Goal: Task Accomplishment & Management: Complete application form

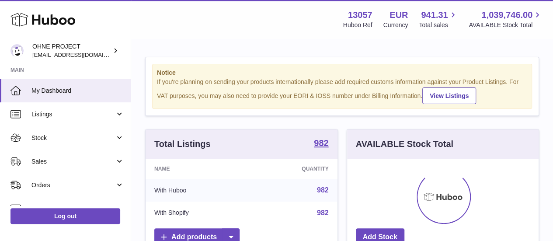
scroll to position [136, 191]
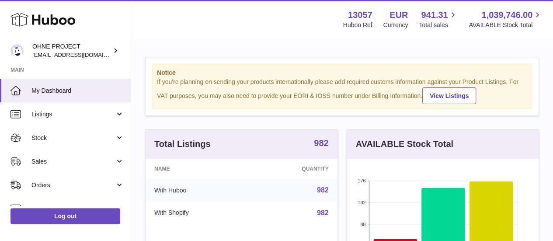
click at [321, 147] on strong "982" at bounding box center [321, 143] width 14 height 9
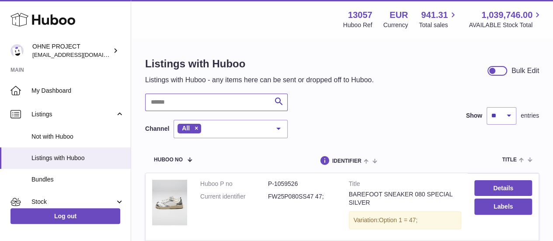
click at [196, 102] on input "text" at bounding box center [216, 102] width 143 height 17
type input "********"
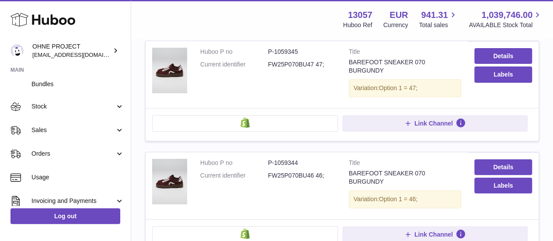
scroll to position [97, 0]
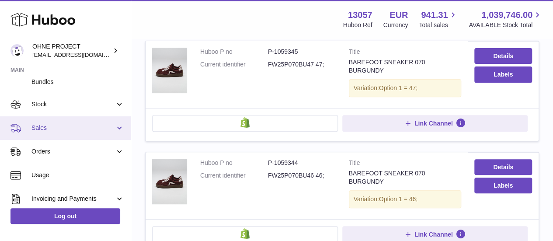
click at [54, 127] on span "Sales" at bounding box center [73, 128] width 84 height 8
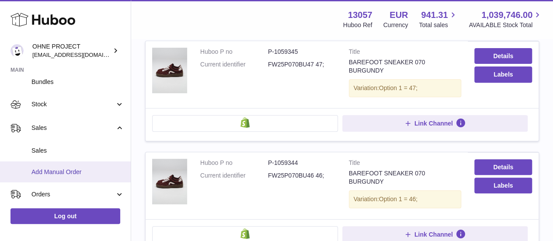
click at [60, 170] on span "Add Manual Order" at bounding box center [77, 172] width 93 height 8
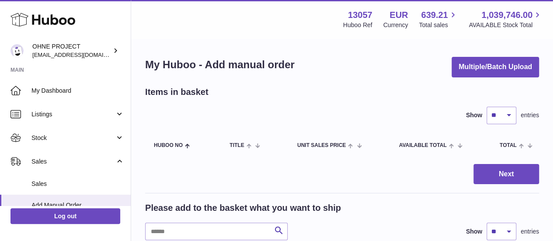
scroll to position [20, 0]
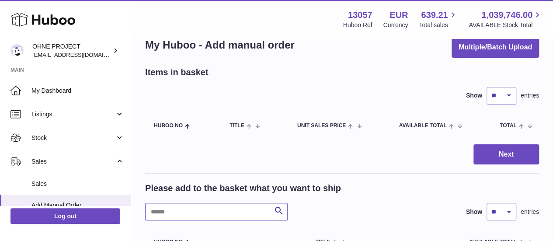
click at [204, 204] on input "text" at bounding box center [216, 211] width 143 height 17
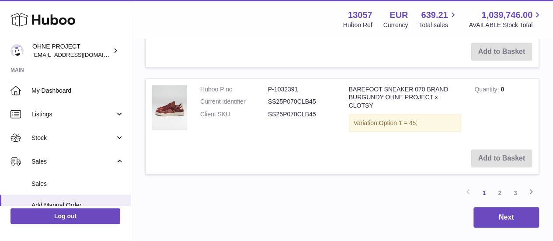
scroll to position [1158, 0]
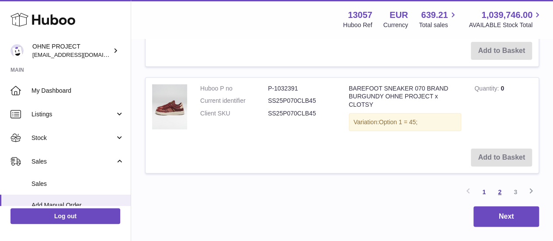
click at [500, 184] on link "2" at bounding box center [500, 192] width 16 height 16
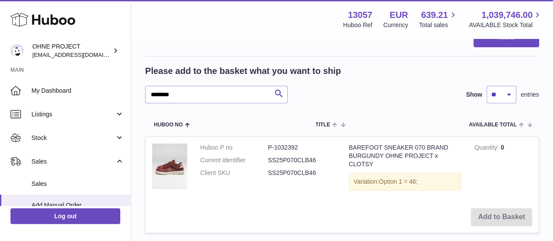
scroll to position [138, 0]
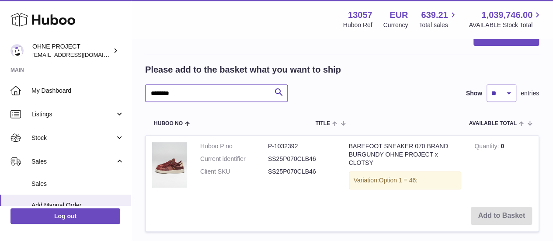
click at [217, 97] on input "********" at bounding box center [216, 92] width 143 height 17
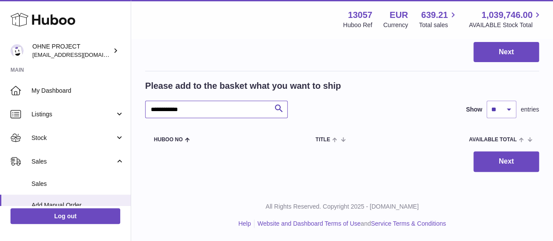
scroll to position [122, 0]
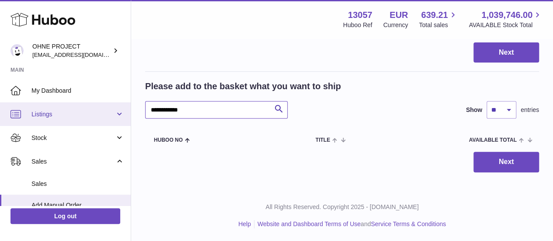
drag, startPoint x: 203, startPoint y: 110, endPoint x: 111, endPoint y: 112, distance: 91.8
click at [111, 112] on div "Huboo OHNE PROJECT internalAdmin-13057@internal.huboo.com Main My Dashboard Lis…" at bounding box center [276, 59] width 553 height 363
type input "********"
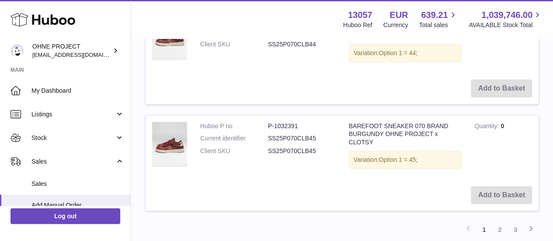
scroll to position [1120, 0]
click at [500, 222] on link "2" at bounding box center [500, 230] width 16 height 16
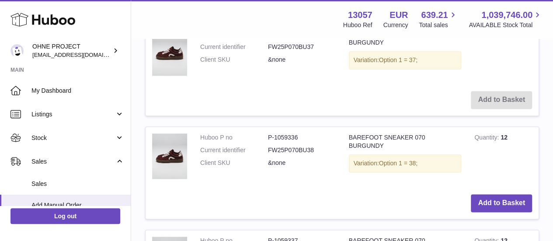
scroll to position [569, 0]
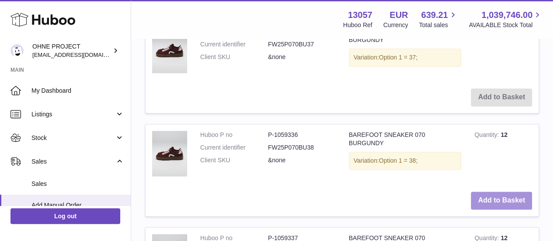
click at [487, 191] on button "Add to Basket" at bounding box center [501, 200] width 61 height 18
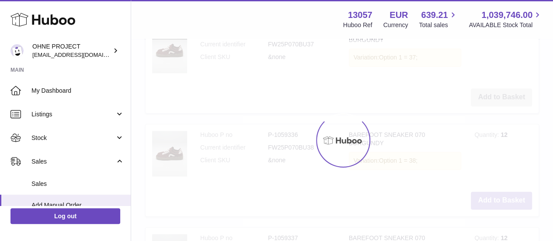
scroll to position [682, 0]
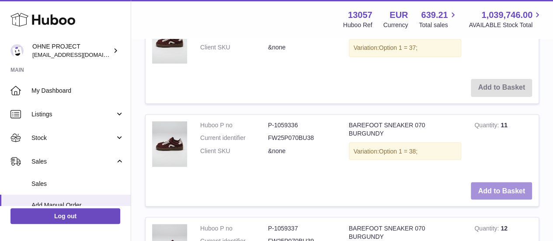
click at [490, 194] on button "Add to Basket" at bounding box center [501, 191] width 61 height 18
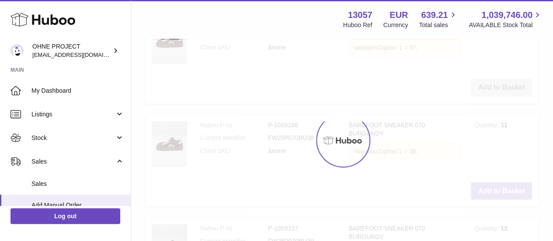
type input "*"
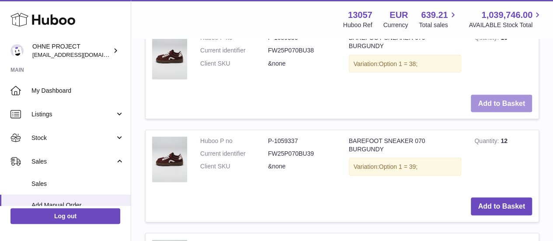
scroll to position [772, 0]
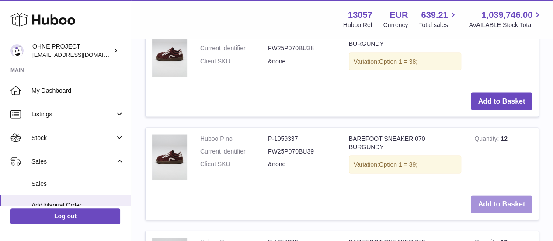
click at [484, 204] on button "Add to Basket" at bounding box center [501, 204] width 61 height 18
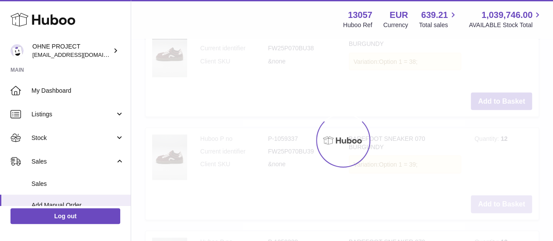
scroll to position [884, 0]
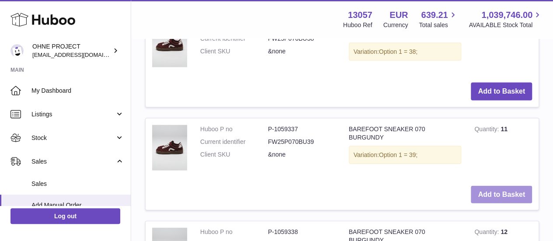
click at [491, 203] on button "Add to Basket" at bounding box center [501, 195] width 61 height 18
click at [484, 201] on button "Add to Basket" at bounding box center [501, 195] width 61 height 18
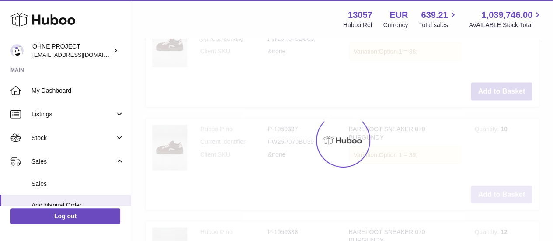
type input "*"
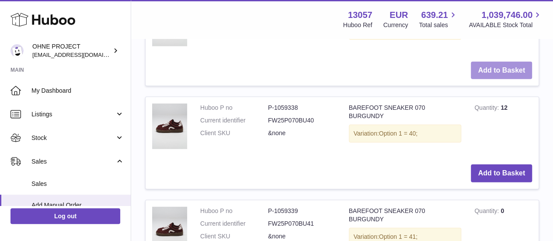
scroll to position [1009, 0]
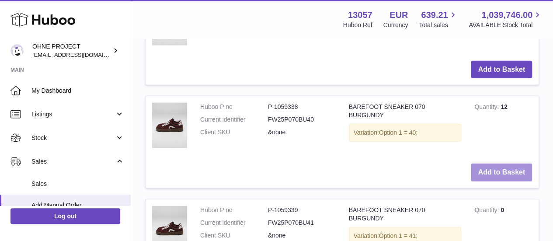
click at [487, 181] on button "Add to Basket" at bounding box center [501, 173] width 61 height 18
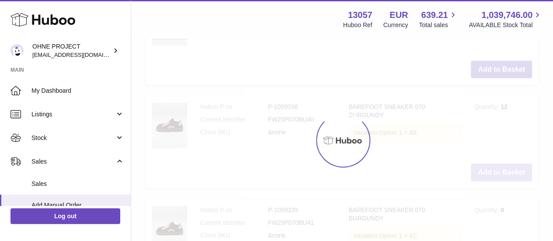
scroll to position [1121, 0]
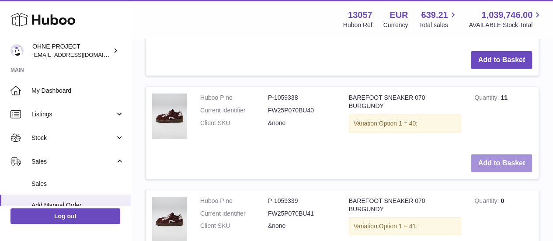
click at [487, 172] on button "Add to Basket" at bounding box center [501, 163] width 61 height 18
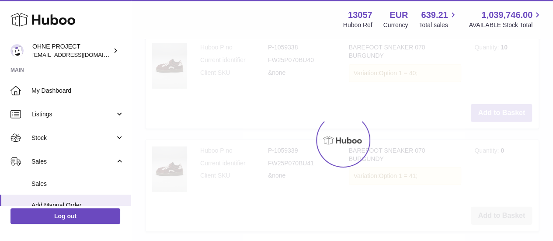
type input "*"
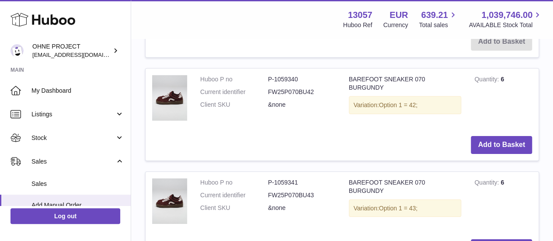
scroll to position [1358, 0]
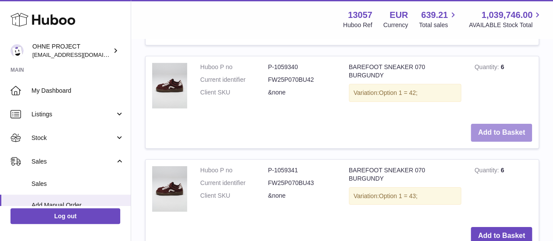
click at [491, 142] on button "Add to Basket" at bounding box center [501, 133] width 61 height 18
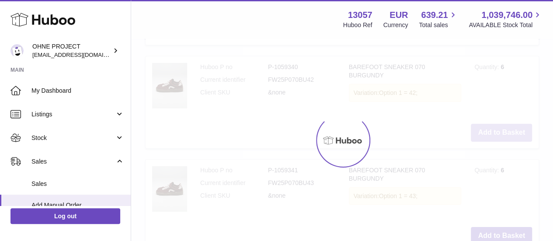
scroll to position [1470, 0]
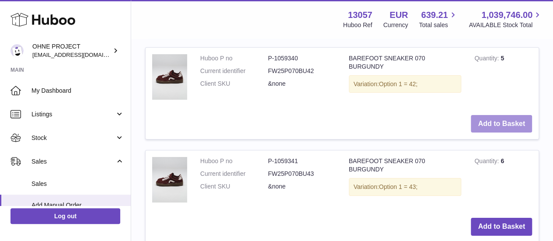
click at [486, 133] on button "Add to Basket" at bounding box center [501, 124] width 61 height 18
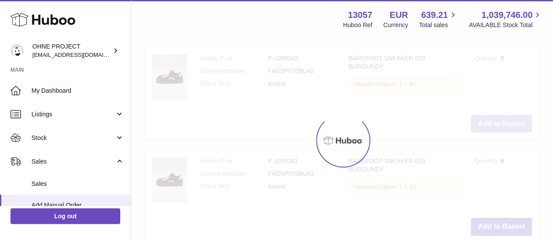
type input "*"
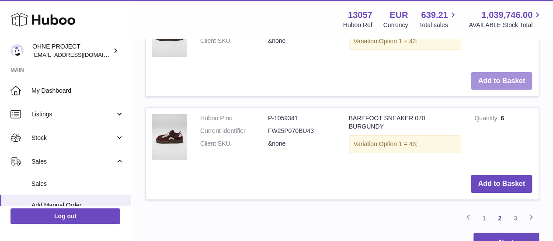
scroll to position [1530, 0]
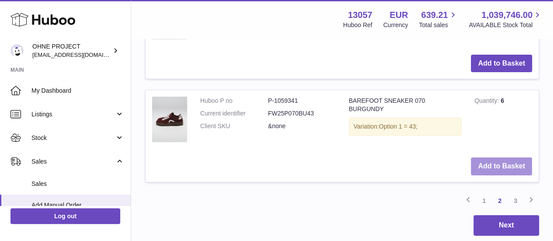
click at [479, 175] on button "Add to Basket" at bounding box center [501, 166] width 61 height 18
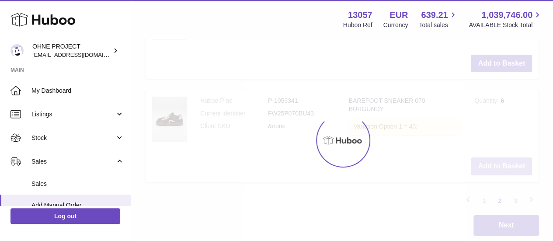
scroll to position [1643, 0]
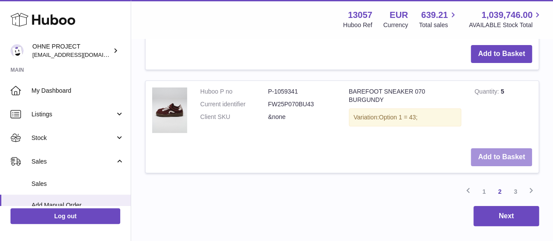
click at [494, 166] on button "Add to Basket" at bounding box center [501, 157] width 61 height 18
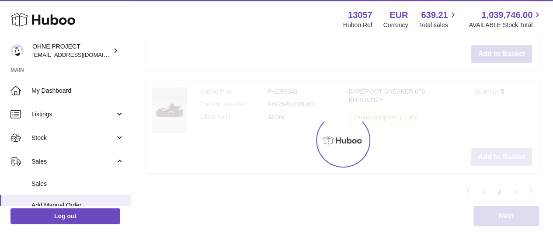
type input "*"
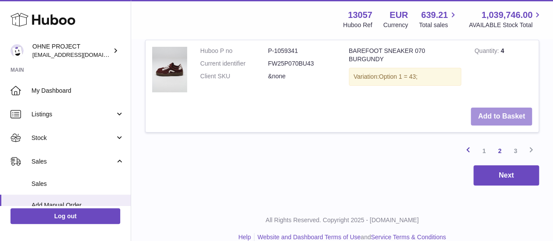
scroll to position [1684, 0]
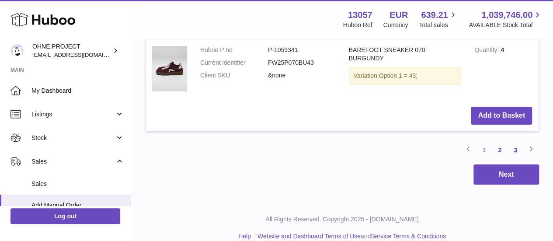
click at [511, 158] on link "3" at bounding box center [516, 150] width 16 height 16
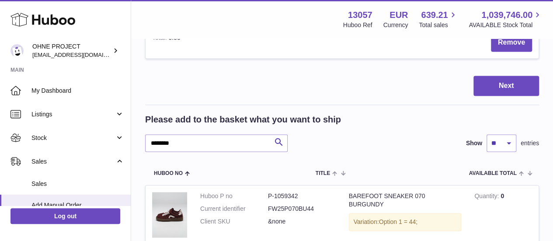
scroll to position [615, 0]
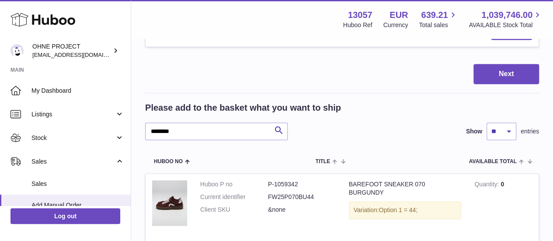
click at [414, 219] on div "Variation: Option 1 = 44;" at bounding box center [405, 210] width 113 height 18
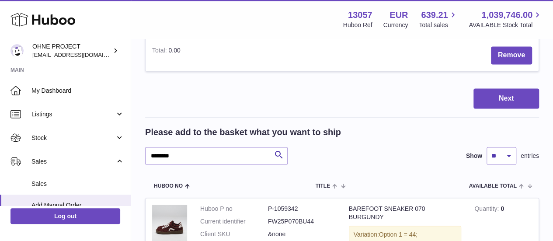
scroll to position [576, 0]
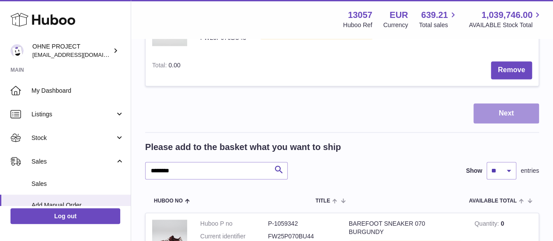
click at [502, 124] on button "Next" at bounding box center [507, 113] width 66 height 21
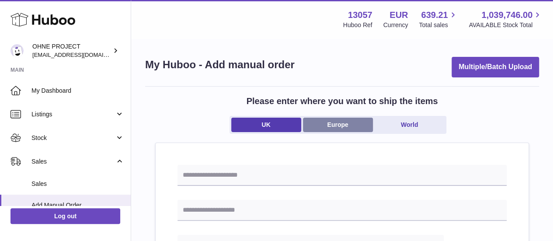
click at [348, 118] on link "Europe" at bounding box center [338, 125] width 70 height 14
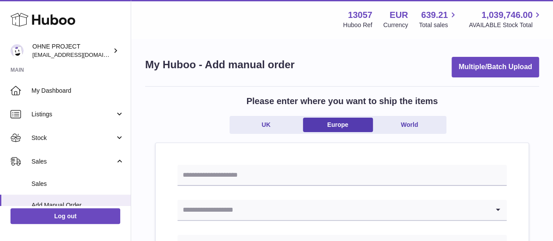
click at [317, 167] on input "text" at bounding box center [342, 175] width 329 height 21
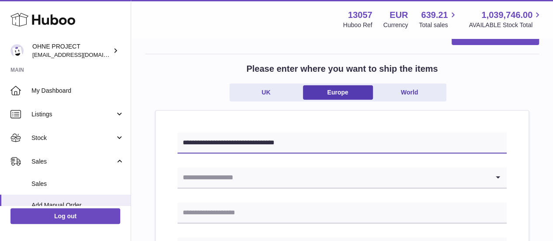
scroll to position [35, 0]
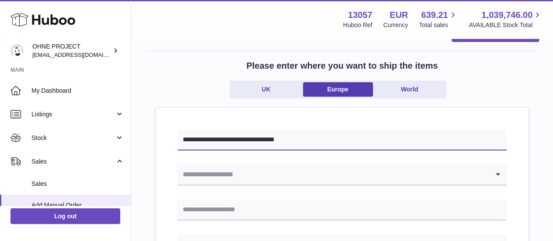
type input "**********"
click at [317, 167] on input "Search for option" at bounding box center [334, 174] width 312 height 20
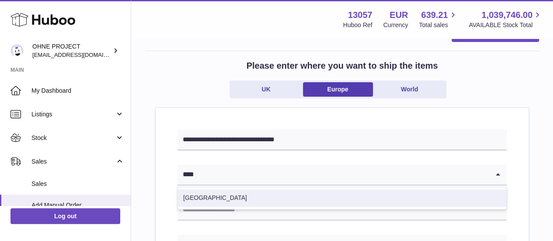
click at [315, 195] on li "Spain" at bounding box center [342, 197] width 328 height 17
type input "****"
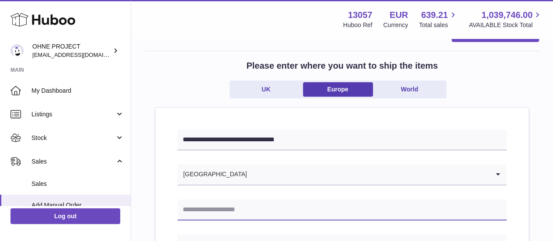
click at [299, 210] on input "text" at bounding box center [342, 209] width 329 height 21
type input "**********"
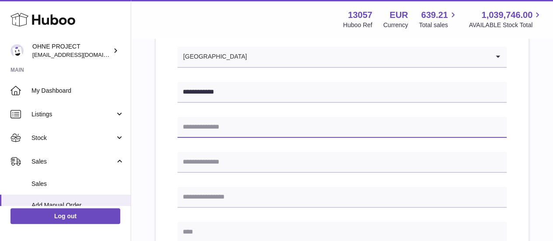
scroll to position [157, 0]
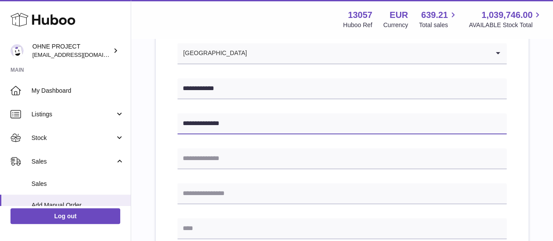
type input "**********"
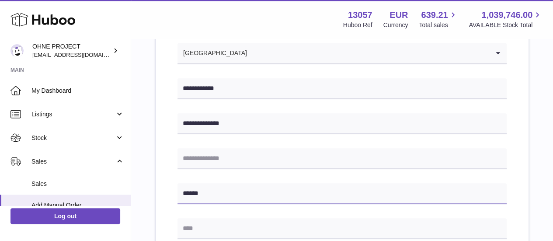
type input "******"
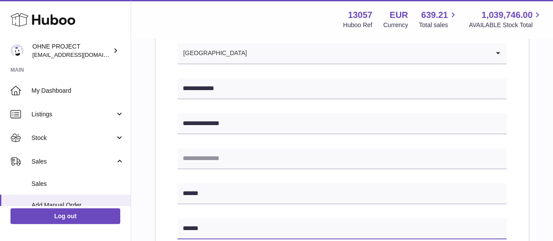
type input "******"
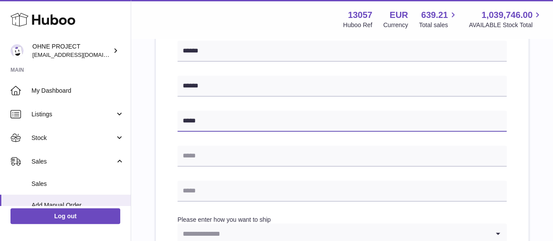
type input "*****"
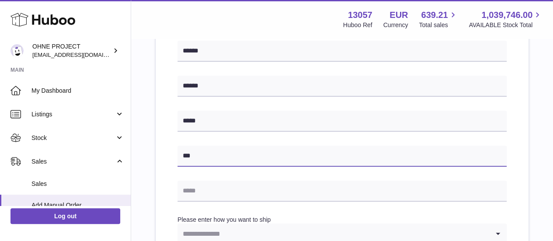
type input "*********"
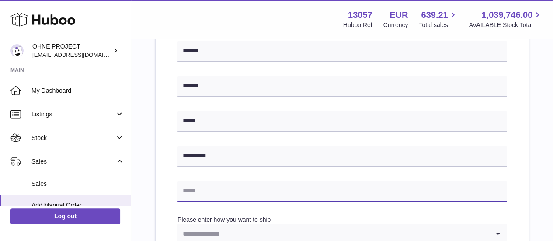
click at [250, 191] on input "text" at bounding box center [342, 191] width 329 height 21
type input "**********"
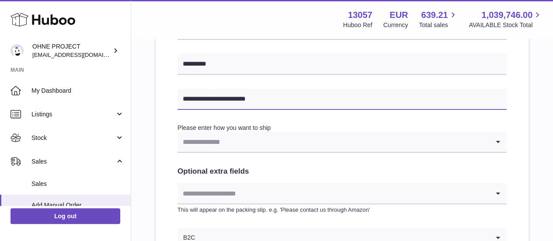
scroll to position [395, 0]
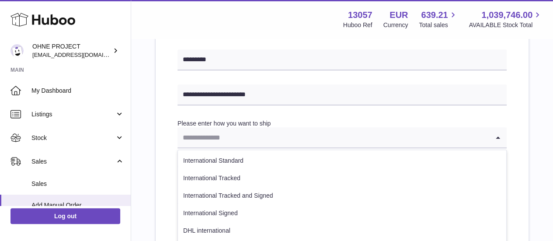
click at [254, 142] on input "Search for option" at bounding box center [334, 137] width 312 height 20
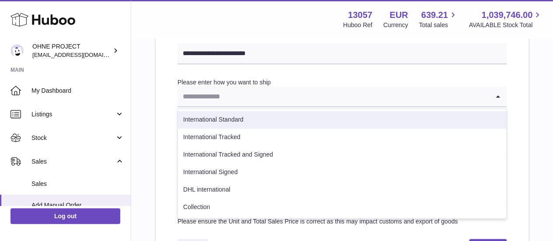
scroll to position [437, 0]
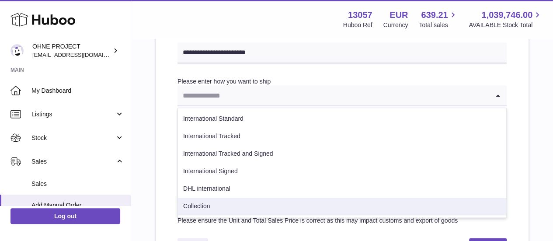
click at [220, 205] on li "Collection" at bounding box center [342, 206] width 328 height 17
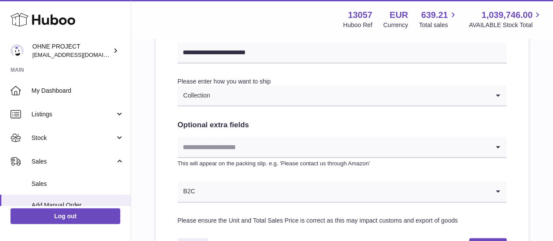
scroll to position [449, 0]
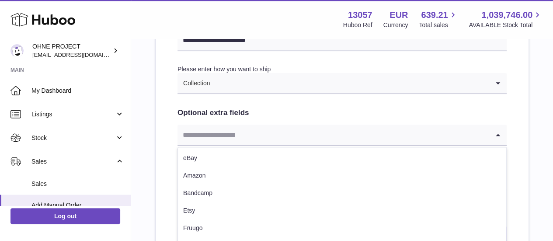
click at [240, 133] on input "Search for option" at bounding box center [334, 135] width 312 height 20
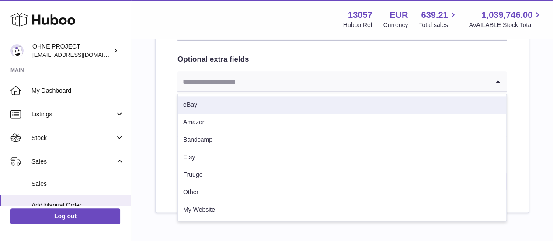
scroll to position [504, 0]
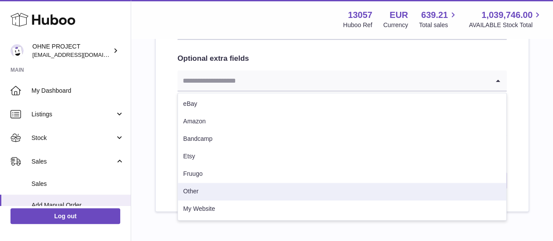
click at [218, 193] on li "Other" at bounding box center [342, 191] width 328 height 17
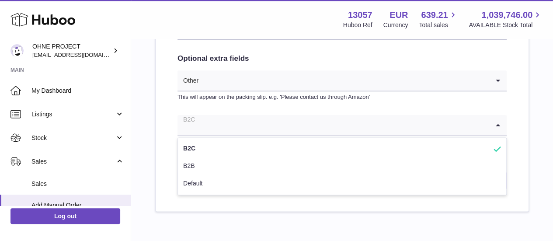
click at [244, 122] on input "Search for option" at bounding box center [334, 125] width 312 height 20
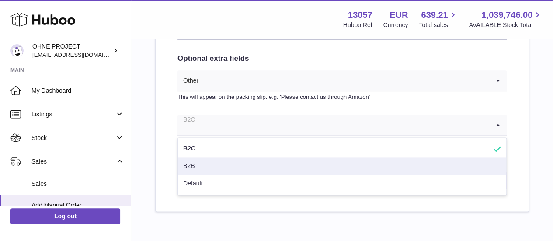
click at [213, 164] on li "B2B" at bounding box center [342, 165] width 328 height 17
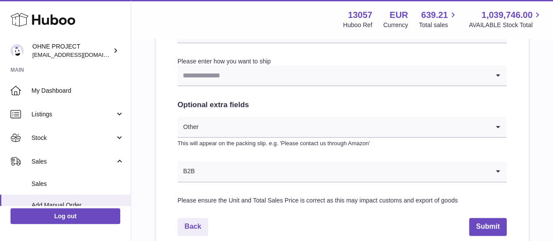
scroll to position [456, 0]
click at [257, 77] on input "Search for option" at bounding box center [334, 76] width 312 height 20
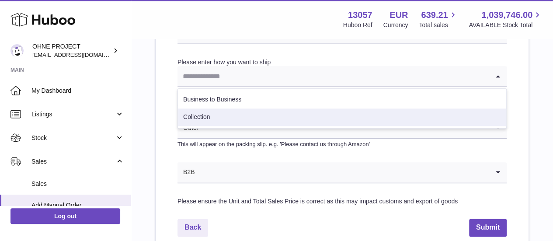
click at [226, 114] on li "Collection" at bounding box center [342, 116] width 328 height 17
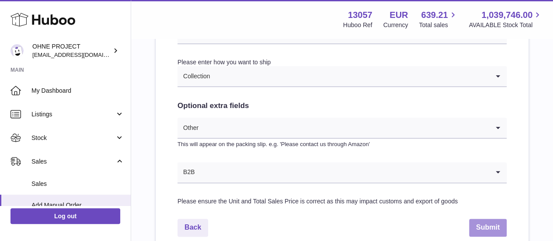
click at [477, 226] on button "Submit" at bounding box center [488, 228] width 38 height 18
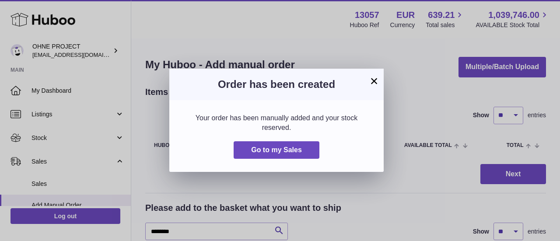
click at [375, 81] on button "×" at bounding box center [374, 81] width 10 height 10
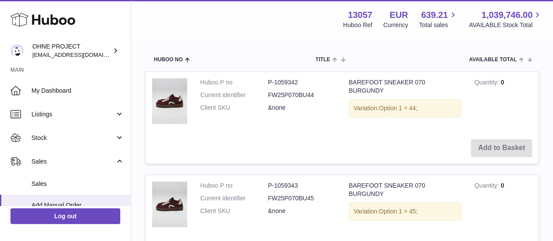
scroll to position [203, 0]
click at [281, 95] on dd "FW25P070BU44" at bounding box center [302, 94] width 68 height 8
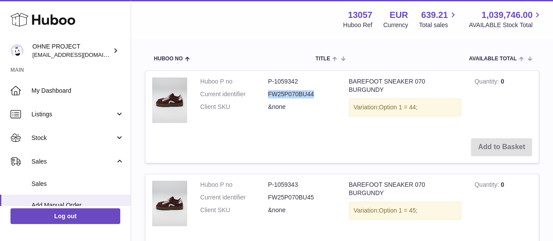
click at [281, 95] on dd "FW25P070BU44" at bounding box center [302, 94] width 68 height 8
copy dd "FW25P070BU44"
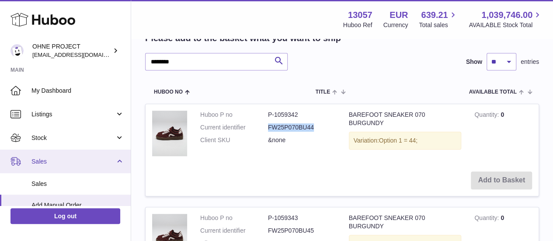
scroll to position [169, 0]
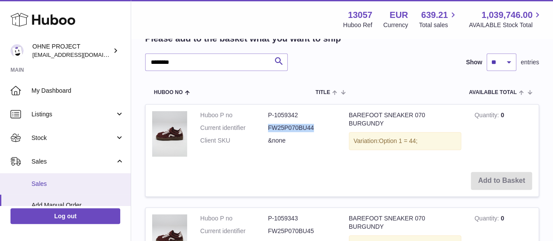
click at [73, 181] on span "Sales" at bounding box center [77, 184] width 93 height 8
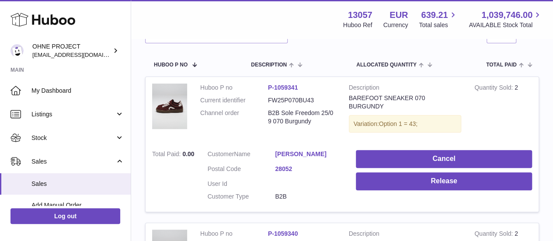
scroll to position [136, 0]
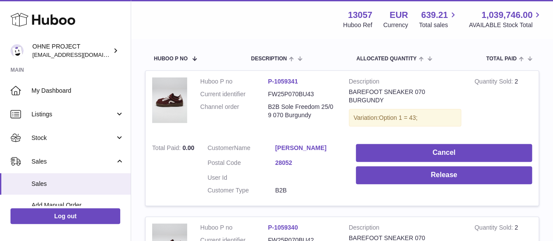
click at [289, 93] on dd "FW25P070BU43" at bounding box center [302, 94] width 68 height 8
copy dd "FW25P070BU43"
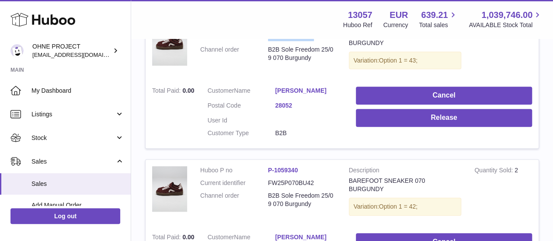
scroll to position [193, 0]
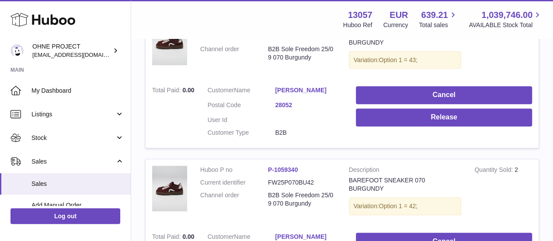
click at [289, 178] on dd "FW25P070BU42" at bounding box center [302, 182] width 68 height 8
copy dd "FW25P070BU42"
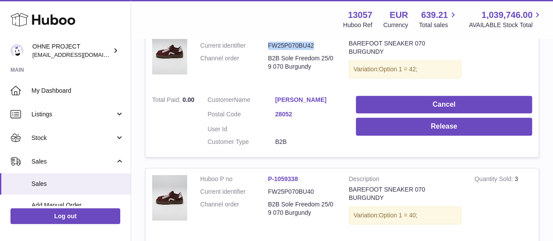
scroll to position [331, 0]
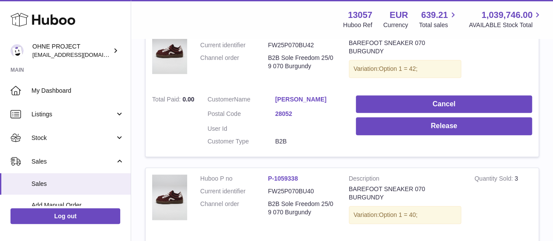
click at [286, 187] on dd "FW25P070BU40" at bounding box center [302, 191] width 68 height 8
copy dd "FW25P070BU40"
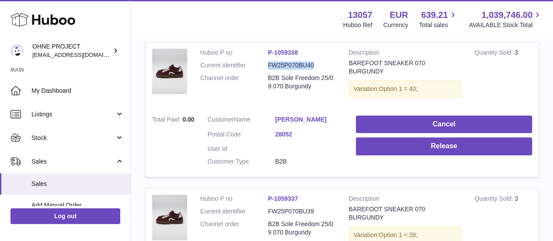
scroll to position [496, 0]
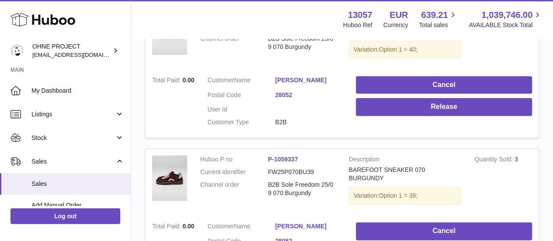
click at [294, 168] on dd "FW25P070BU39" at bounding box center [302, 172] width 68 height 8
copy dd "FW25P070BU39"
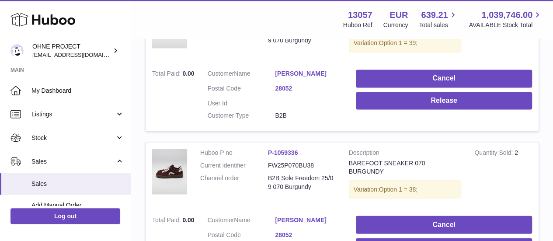
scroll to position [655, 0]
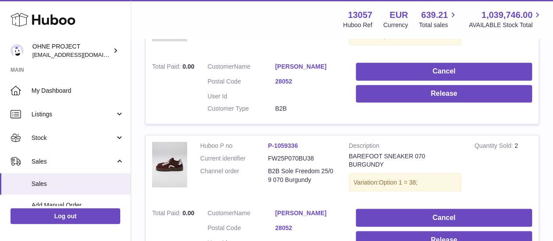
click at [289, 154] on dd "FW25P070BU38" at bounding box center [302, 158] width 68 height 8
copy dd "FW25P070BU38"
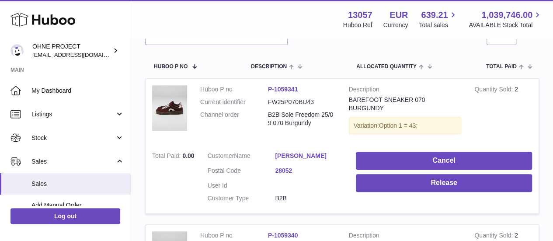
scroll to position [0, 0]
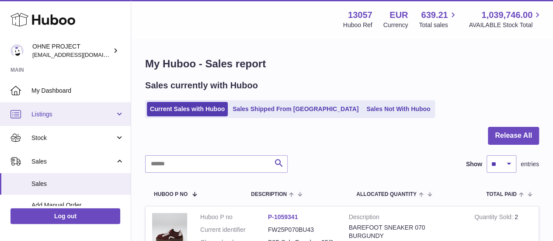
click at [76, 116] on span "Listings" at bounding box center [73, 114] width 84 height 8
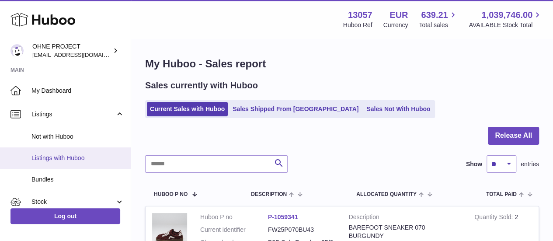
click at [65, 154] on span "Listings with Huboo" at bounding box center [77, 158] width 93 height 8
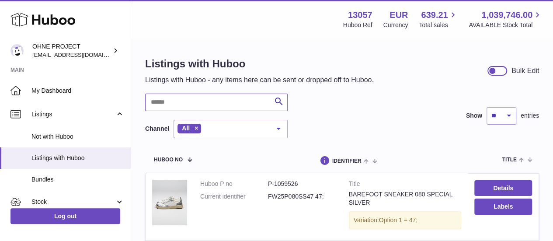
click at [181, 106] on input "text" at bounding box center [216, 102] width 143 height 17
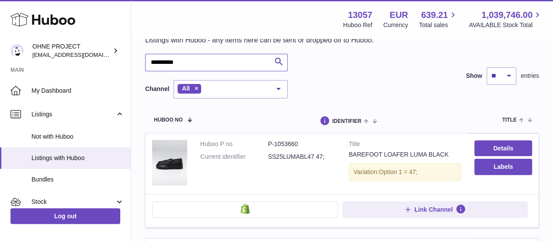
scroll to position [45, 0]
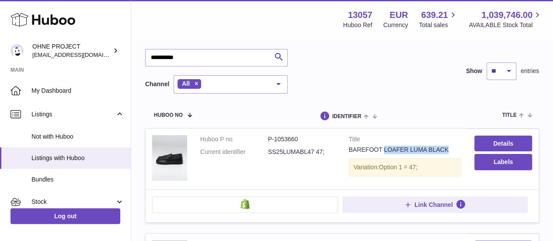
drag, startPoint x: 442, startPoint y: 148, endPoint x: 381, endPoint y: 149, distance: 61.7
click at [381, 149] on div "BAREFOOT LOAFER LUMA BLACK" at bounding box center [405, 150] width 113 height 8
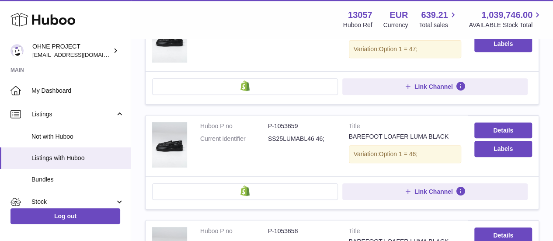
scroll to position [0, 0]
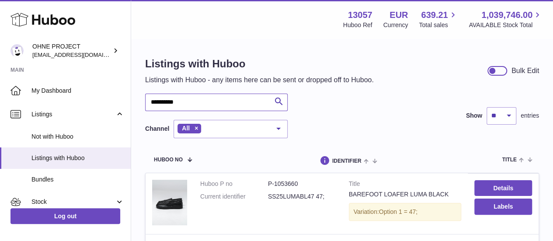
click at [204, 95] on input "**********" at bounding box center [216, 102] width 143 height 17
type input "**********"
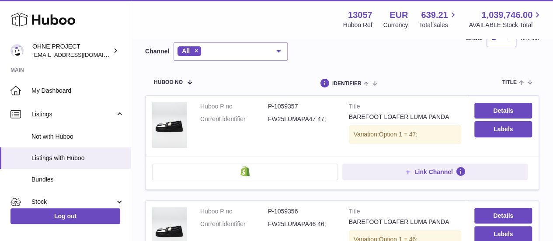
scroll to position [84, 0]
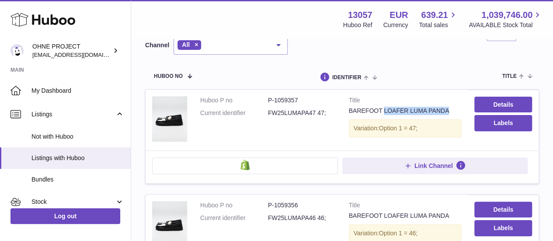
drag, startPoint x: 381, startPoint y: 111, endPoint x: 441, endPoint y: 110, distance: 60.3
click at [441, 110] on div "BAREFOOT LOAFER LUMA PANDA" at bounding box center [405, 111] width 113 height 8
copy div "LOAFER LUMA PANDA"
